Goal: Information Seeking & Learning: Learn about a topic

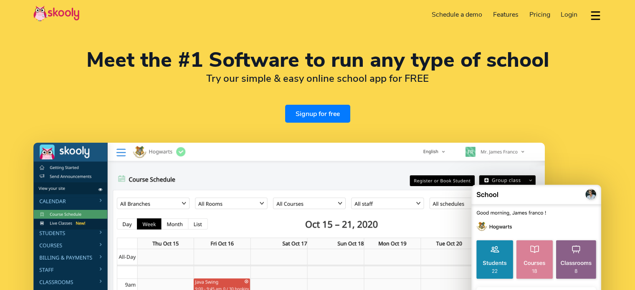
select select "en"
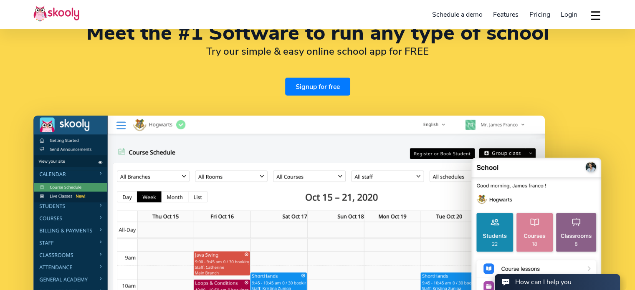
scroll to position [42, 0]
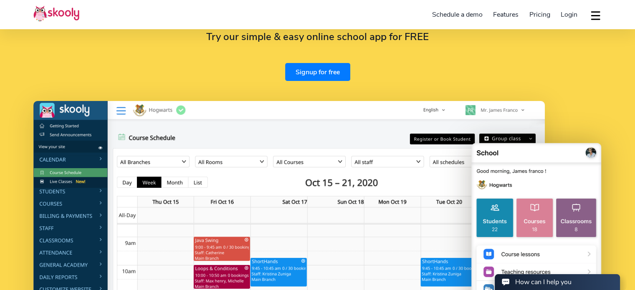
select select "92"
select select "[GEOGRAPHIC_DATA]"
select select "[GEOGRAPHIC_DATA]/[GEOGRAPHIC_DATA]"
click at [542, 15] on span "Pricing" at bounding box center [539, 14] width 21 height 9
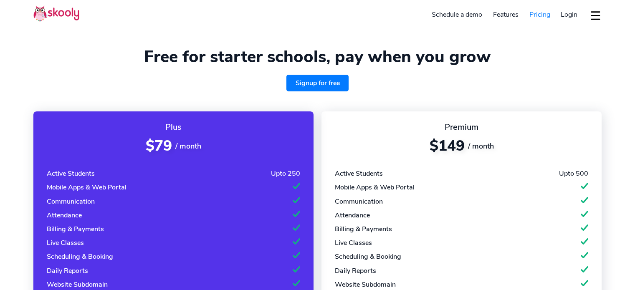
select select "en"
select select "92"
select select "[GEOGRAPHIC_DATA]"
select select "[GEOGRAPHIC_DATA]/[GEOGRAPHIC_DATA]"
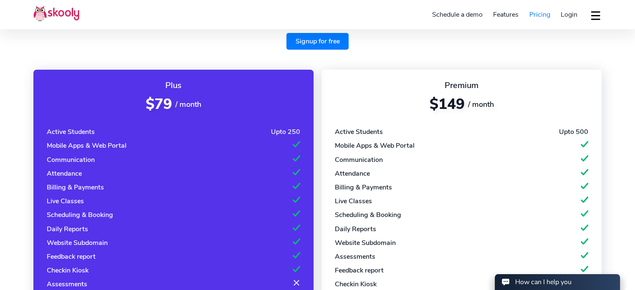
click at [82, 131] on div "Active Students" at bounding box center [71, 131] width 48 height 9
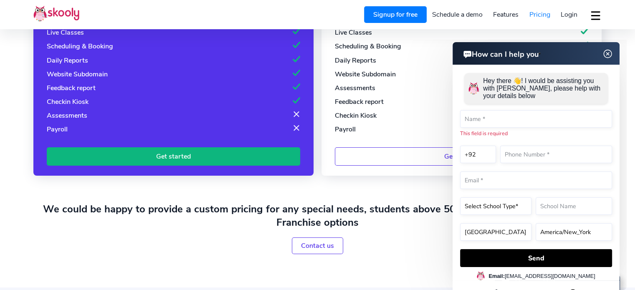
scroll to position [209, 0]
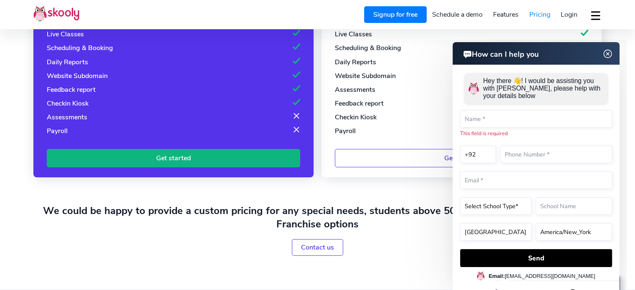
click at [605, 57] on img at bounding box center [608, 54] width 16 height 10
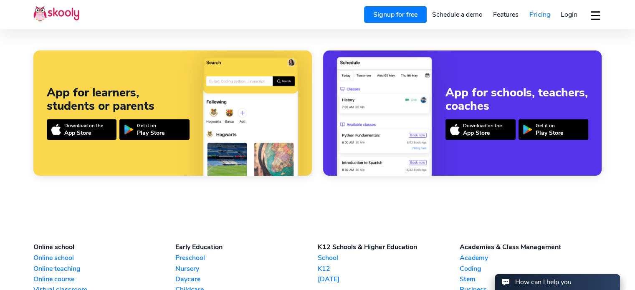
scroll to position [709, 0]
